Goal: Information Seeking & Learning: Learn about a topic

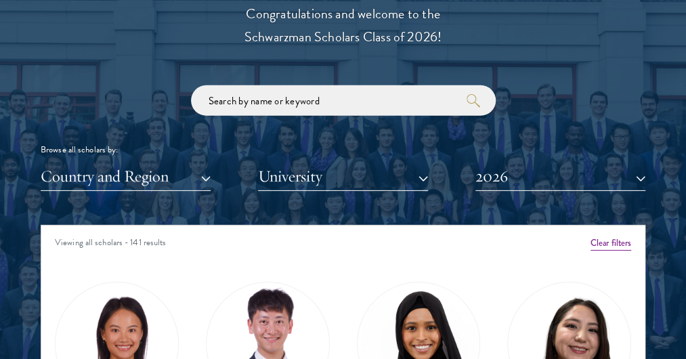
scroll to position [1688, 0]
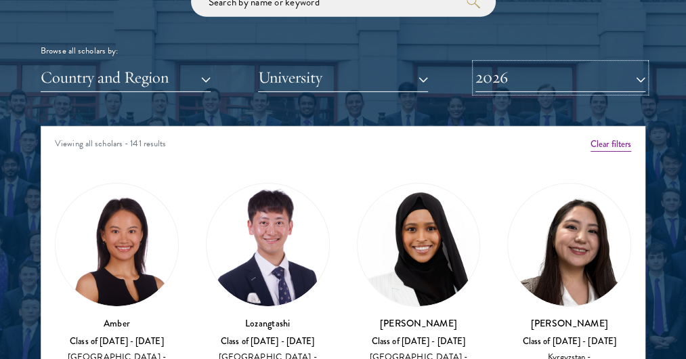
click at [583, 75] on button "2026" at bounding box center [560, 78] width 170 height 28
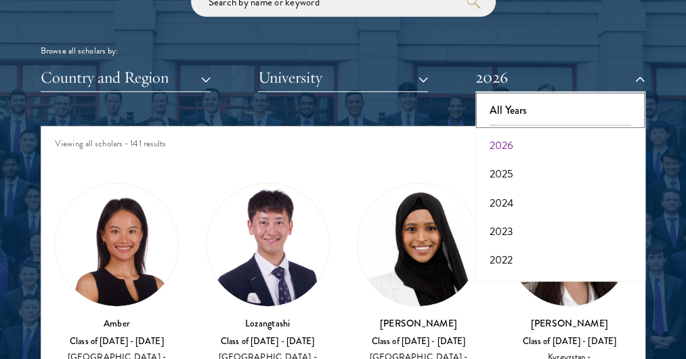
click at [550, 112] on button "All Years" at bounding box center [560, 110] width 162 height 28
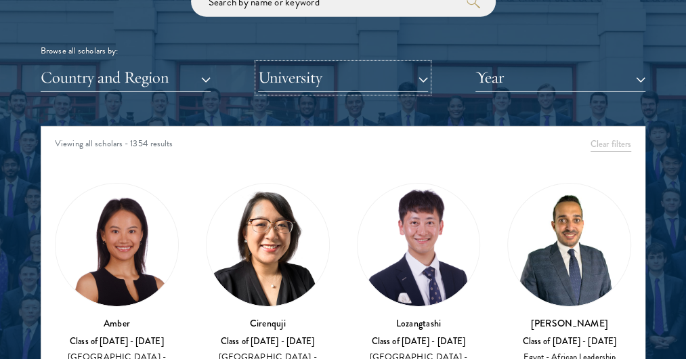
click at [419, 77] on button "University" at bounding box center [343, 78] width 170 height 28
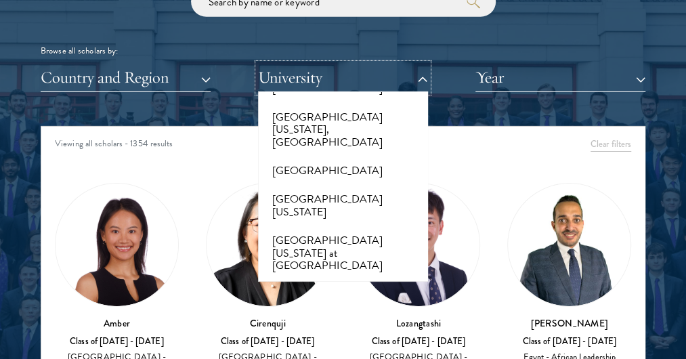
scroll to position [11348, 0]
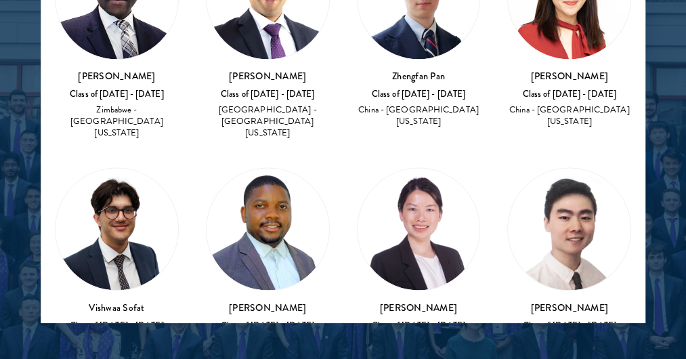
scroll to position [774, 0]
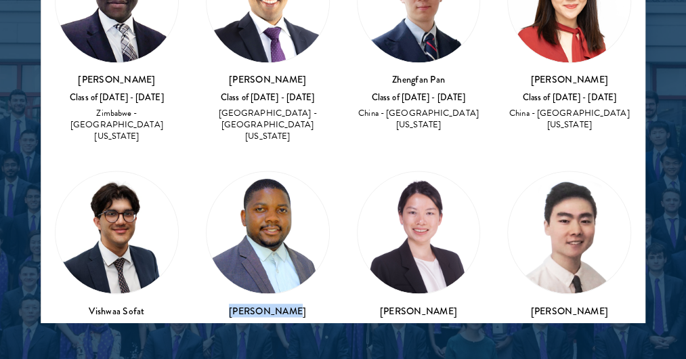
drag, startPoint x: 293, startPoint y: 254, endPoint x: 229, endPoint y: 250, distance: 63.7
click at [229, 303] on h3 "[PERSON_NAME]" at bounding box center [268, 310] width 124 height 14
copy h3 "[PERSON_NAME]"
drag, startPoint x: 598, startPoint y: 248, endPoint x: 513, endPoint y: 255, distance: 84.9
click at [513, 303] on h3 "[PERSON_NAME]" at bounding box center [569, 310] width 124 height 14
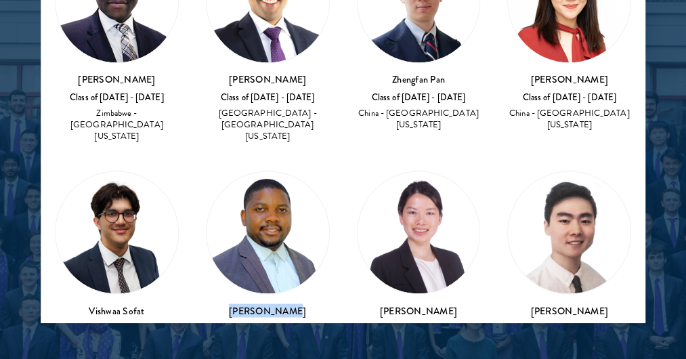
copy h3 "[PERSON_NAME]"
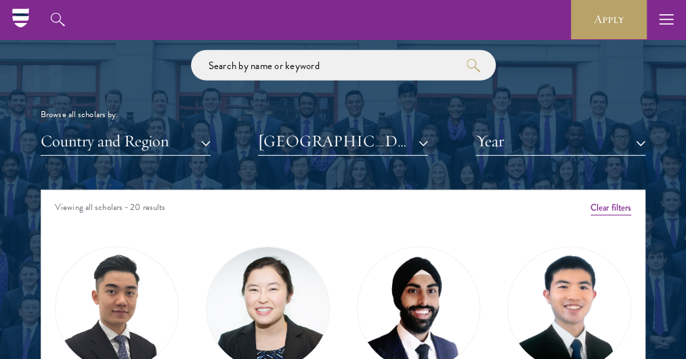
scroll to position [1603, 0]
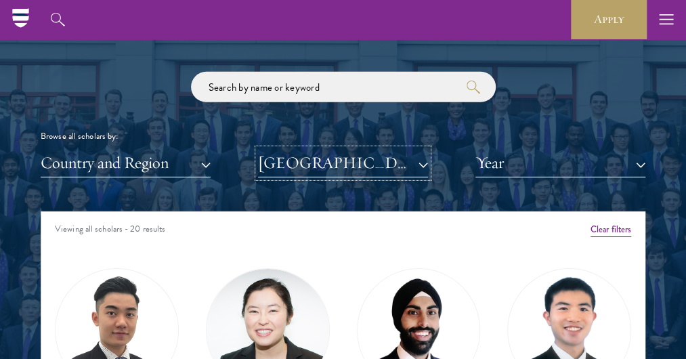
click at [422, 165] on button "[GEOGRAPHIC_DATA][US_STATE]" at bounding box center [343, 163] width 170 height 28
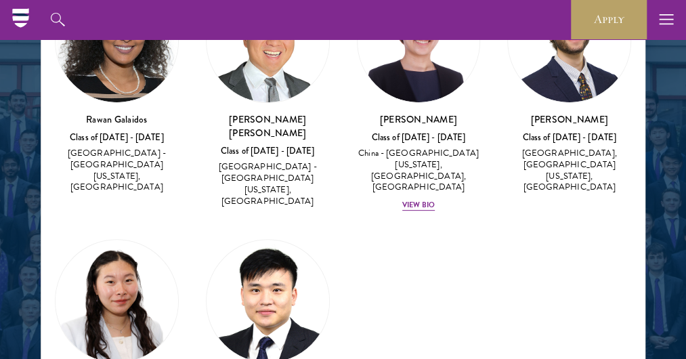
scroll to position [51, 0]
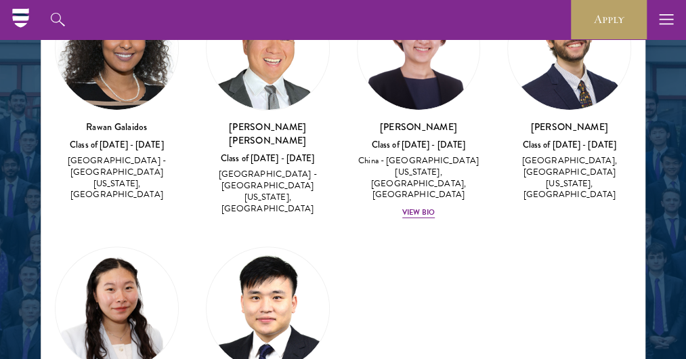
drag, startPoint x: 596, startPoint y: 120, endPoint x: 527, endPoint y: 129, distance: 69.5
click at [527, 129] on h3 "[PERSON_NAME]" at bounding box center [569, 127] width 124 height 14
copy h3 "[PERSON_NAME]"
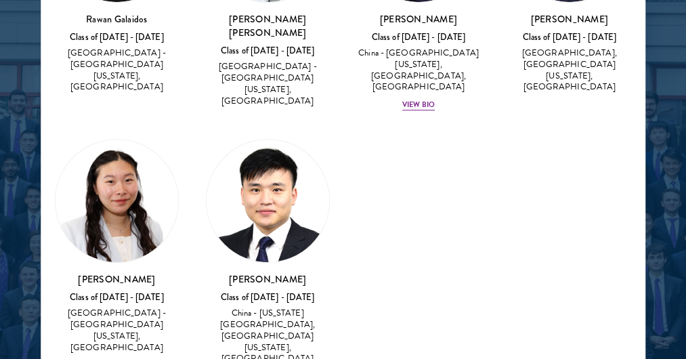
scroll to position [1860, 0]
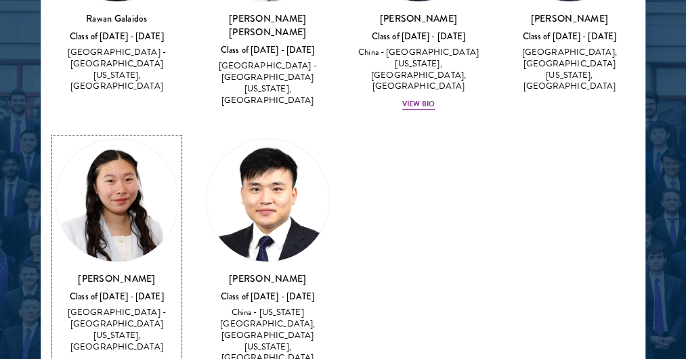
click at [134, 271] on h3 "[PERSON_NAME]" at bounding box center [117, 278] width 124 height 14
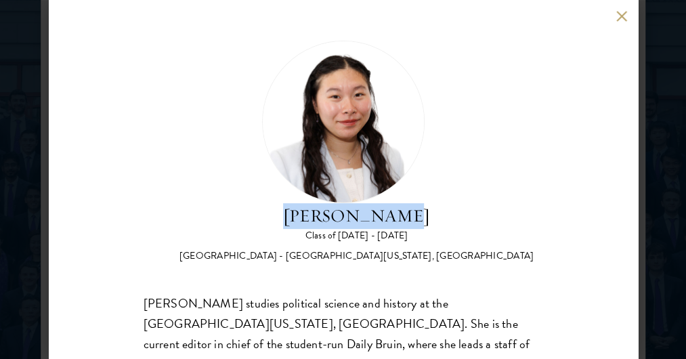
drag, startPoint x: 425, startPoint y: 221, endPoint x: 298, endPoint y: 222, distance: 127.2
click at [298, 222] on h2 "[PERSON_NAME]" at bounding box center [356, 216] width 355 height 26
copy h2 "[PERSON_NAME]"
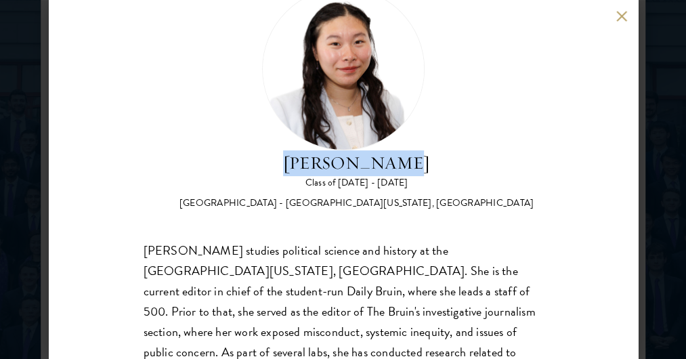
scroll to position [54, 0]
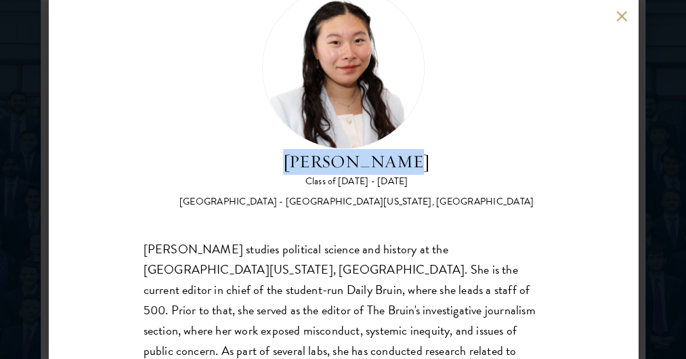
copy h2 "[PERSON_NAME]"
click at [622, 14] on button at bounding box center [622, 16] width 12 height 12
